Goal: Information Seeking & Learning: Learn about a topic

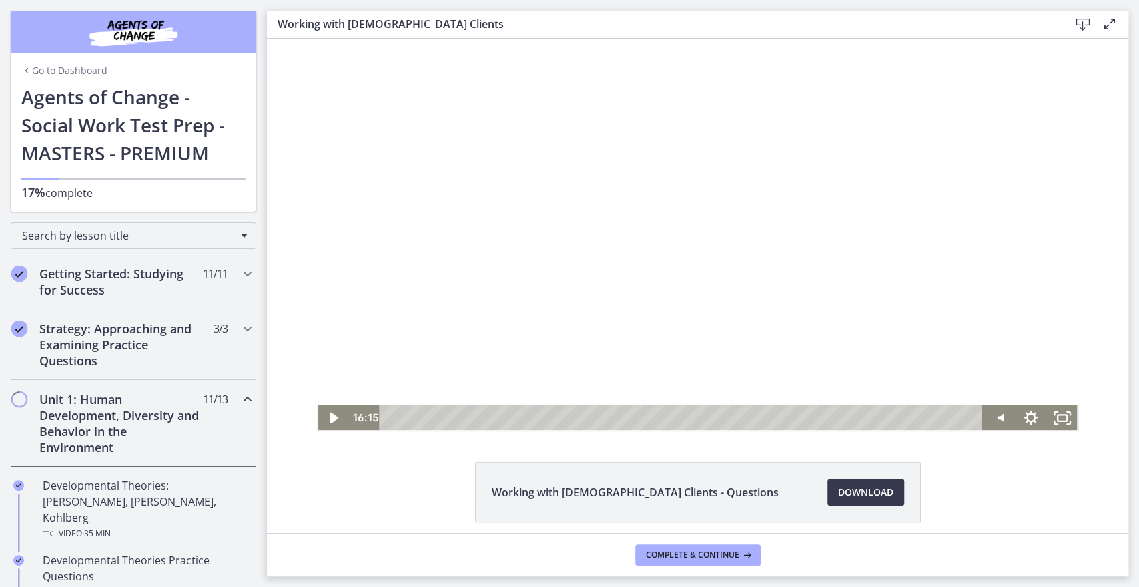
scroll to position [839, 0]
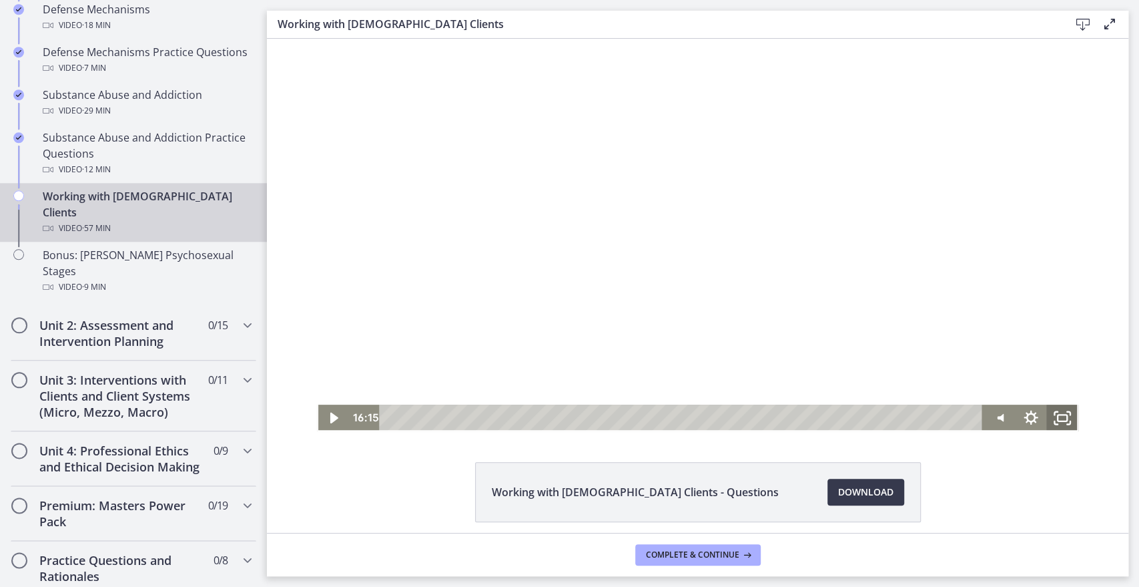
click at [1050, 422] on icon "Fullscreen" at bounding box center [1062, 417] width 32 height 27
click at [512, 250] on div at bounding box center [697, 235] width 761 height 392
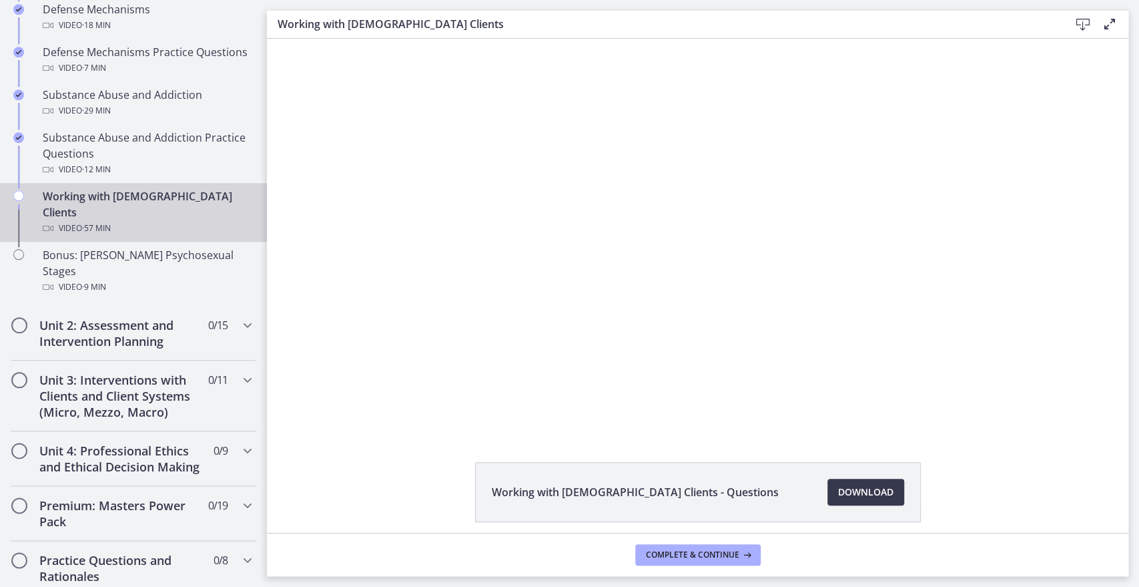
click at [512, 250] on div at bounding box center [697, 235] width 761 height 392
click at [711, 551] on span "Complete & continue" at bounding box center [692, 554] width 93 height 11
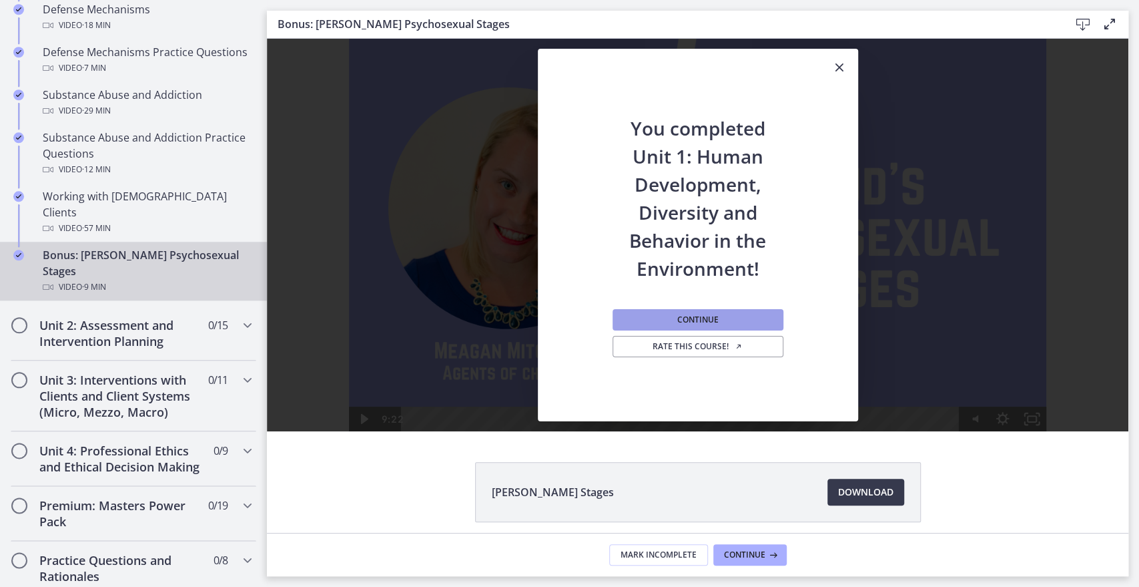
click at [703, 319] on span "Continue" at bounding box center [697, 319] width 41 height 11
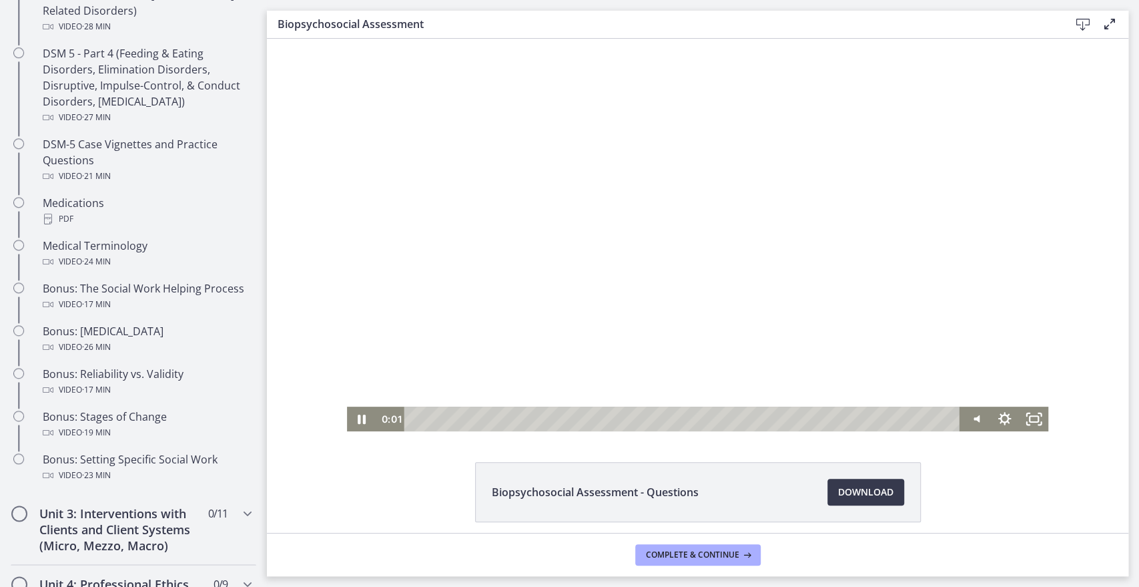
click at [601, 324] on div at bounding box center [697, 235] width 701 height 392
click at [972, 413] on icon "Mute" at bounding box center [975, 418] width 29 height 25
click at [799, 328] on div at bounding box center [697, 235] width 701 height 392
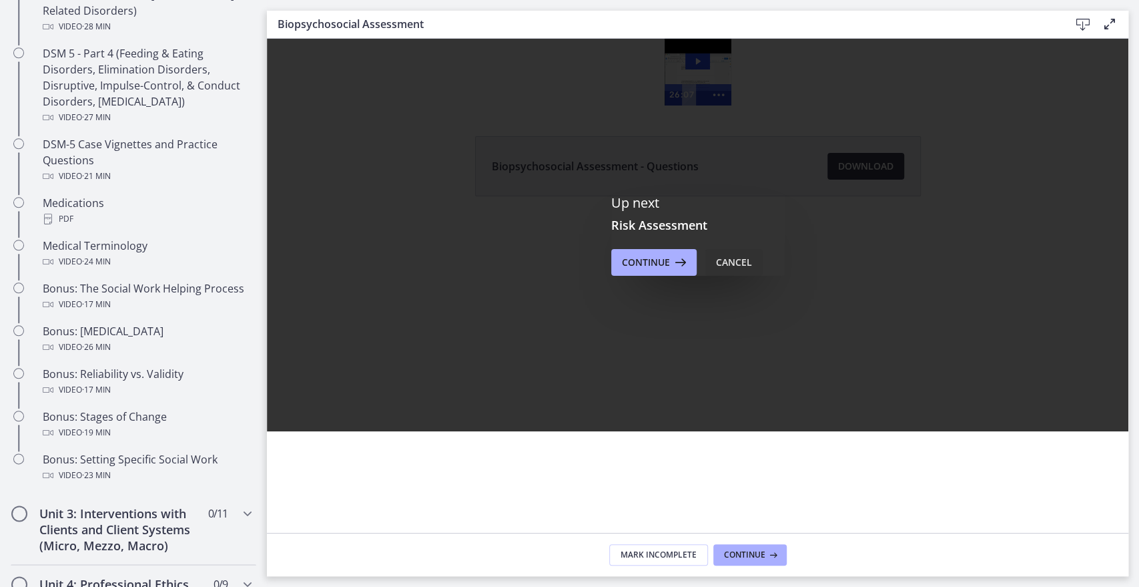
click at [723, 266] on div "Cancel" at bounding box center [734, 262] width 36 height 16
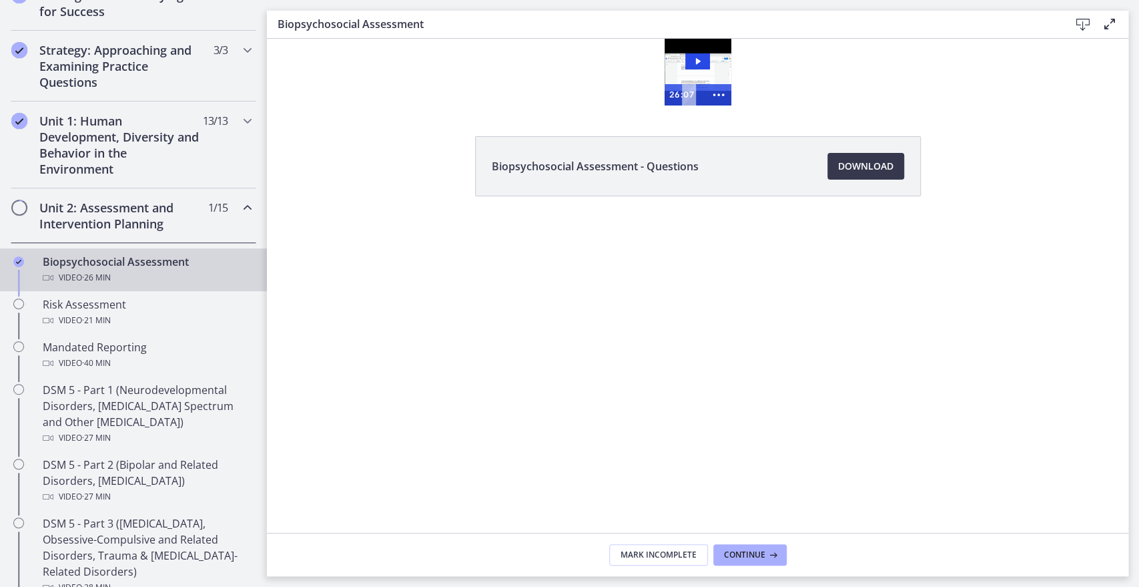
scroll to position [208, 0]
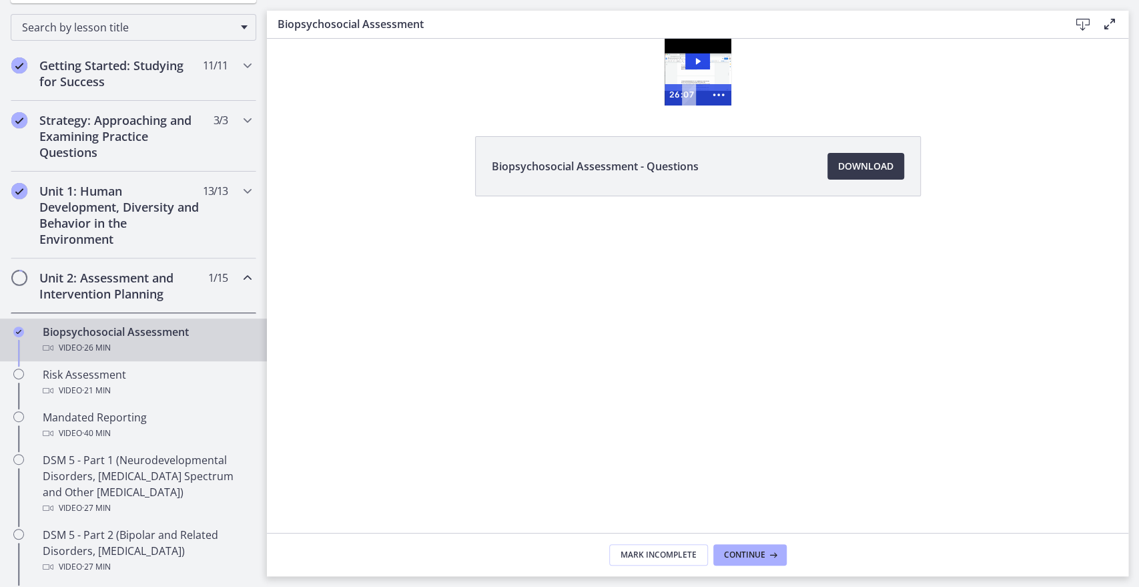
click at [95, 344] on span "· 26 min" at bounding box center [96, 348] width 29 height 16
click at [694, 63] on icon "Play Video: cbe28tpt4o1cl02sic2g.mp4" at bounding box center [697, 61] width 25 height 16
click at [723, 93] on icon "Show more buttons" at bounding box center [718, 94] width 31 height 25
click at [689, 91] on icon "Fullscreen" at bounding box center [692, 94] width 25 height 21
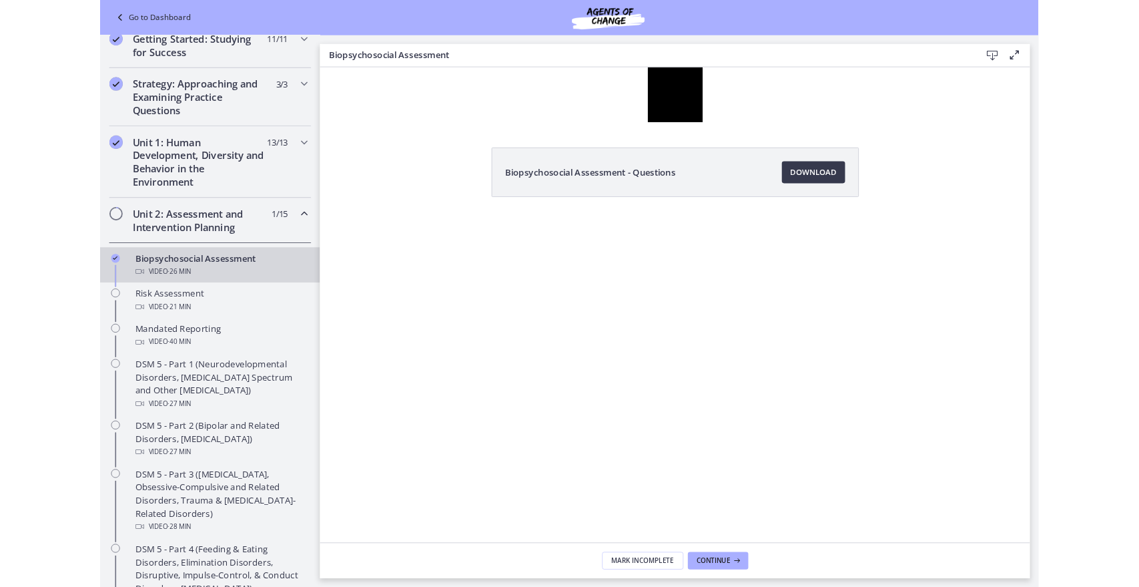
scroll to position [270, 0]
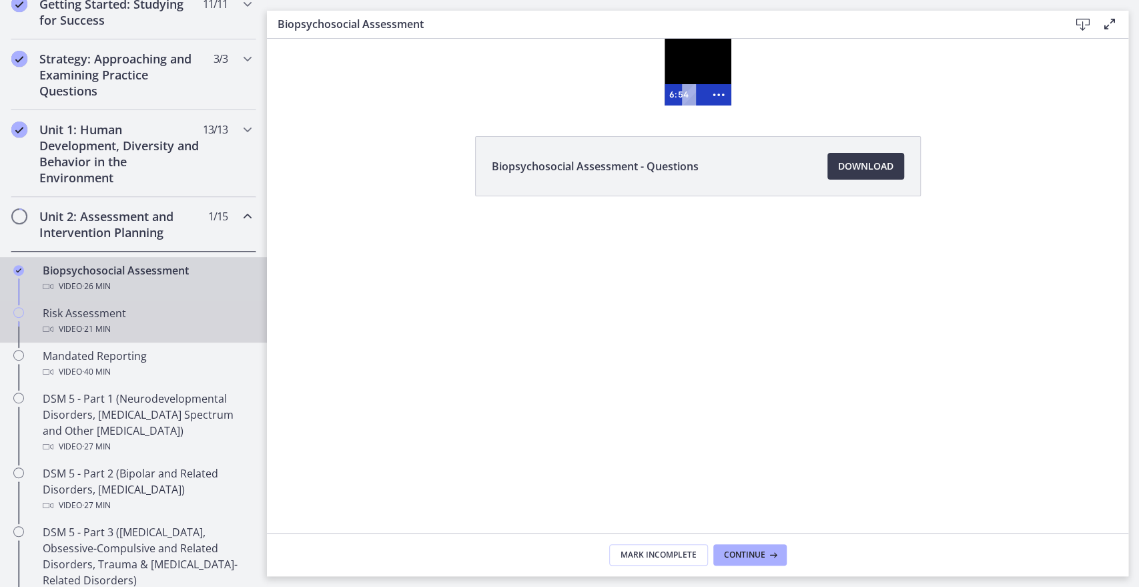
click at [192, 330] on div "Video · 21 min" at bounding box center [147, 329] width 208 height 16
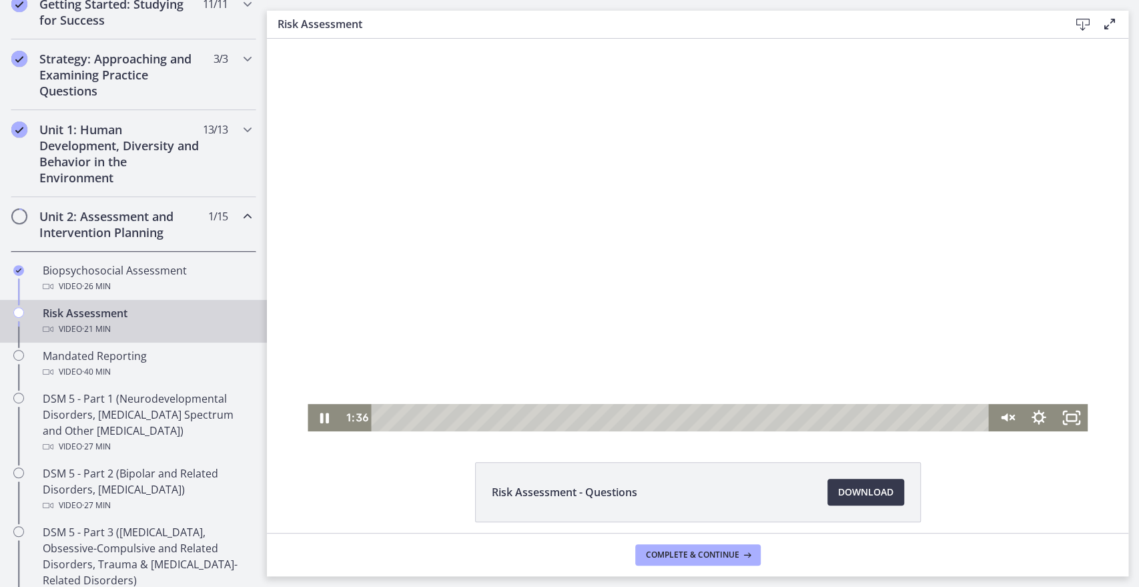
click at [424, 418] on div "Playbar" at bounding box center [683, 417] width 599 height 27
drag, startPoint x: 514, startPoint y: 299, endPoint x: 555, endPoint y: 315, distance: 44.4
click at [555, 315] on div at bounding box center [698, 235] width 780 height 392
click at [867, 189] on div at bounding box center [698, 235] width 780 height 392
click at [390, 420] on div "0:25" at bounding box center [683, 417] width 599 height 27
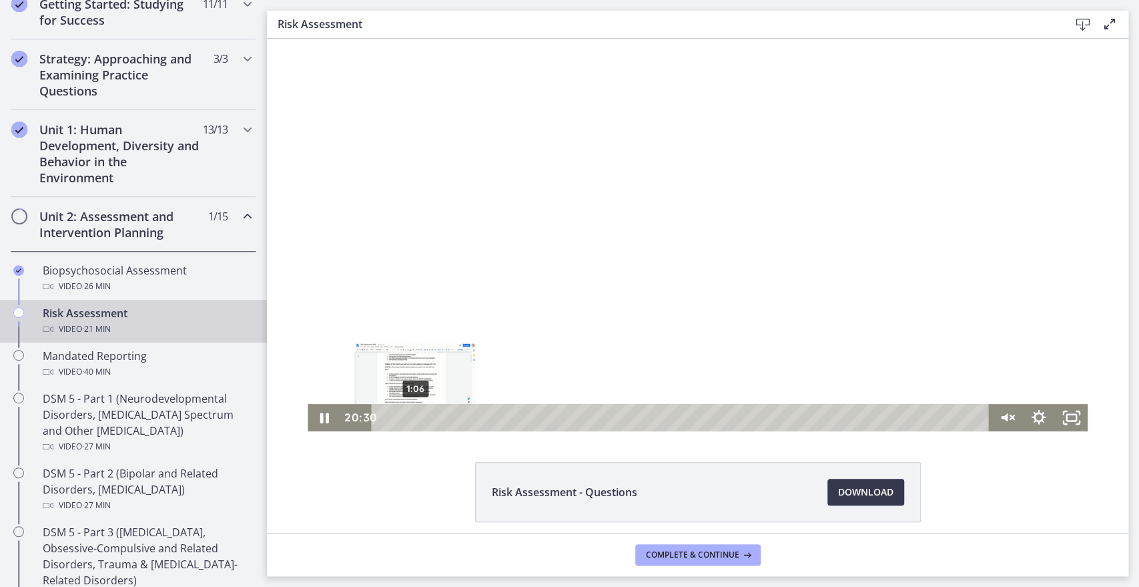
click at [408, 420] on div "1:06" at bounding box center [683, 417] width 599 height 27
